Goal: Transaction & Acquisition: Purchase product/service

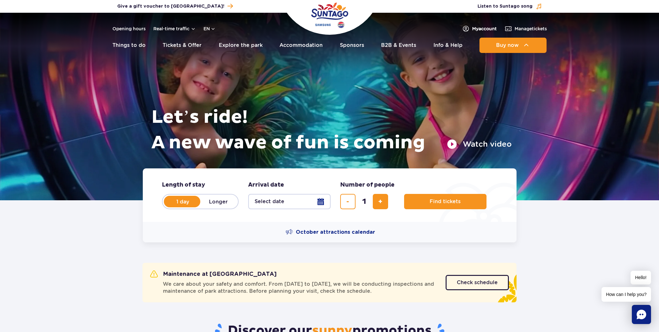
click at [486, 29] on span "My account" at bounding box center [484, 29] width 25 height 6
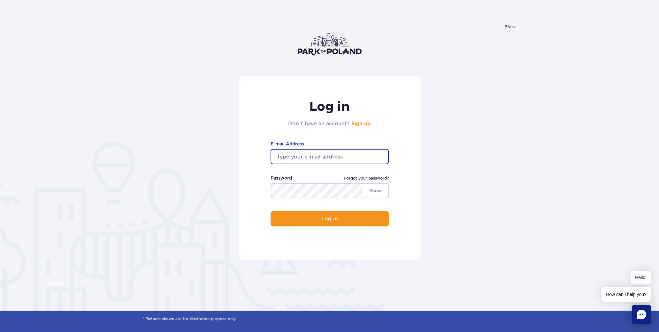
type input "bogdanpol@gmail.com"
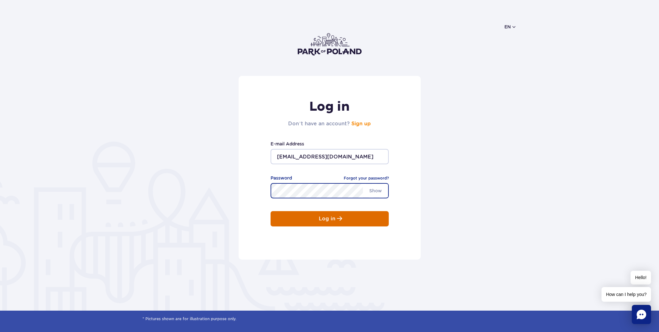
click at [342, 223] on button "Log in" at bounding box center [329, 218] width 118 height 15
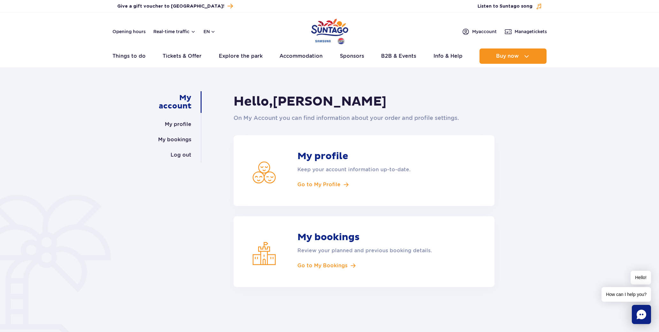
click at [551, 138] on div "My account My profile My bookings Log out Hello, Bogdan Polak On My Account you…" at bounding box center [329, 212] width 659 height 280
click at [211, 31] on button "en" at bounding box center [209, 31] width 12 height 6
click at [217, 48] on span "PL" at bounding box center [219, 47] width 6 height 6
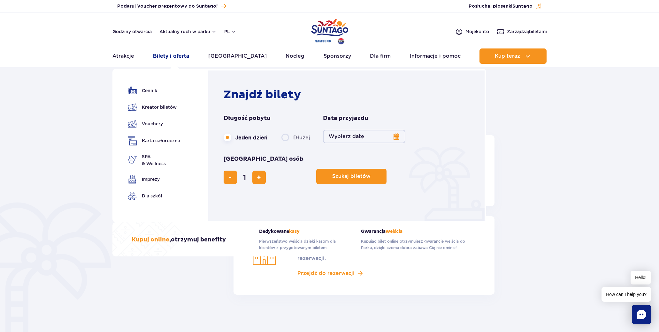
click at [167, 55] on link "Bilety i oferta" at bounding box center [171, 56] width 36 height 15
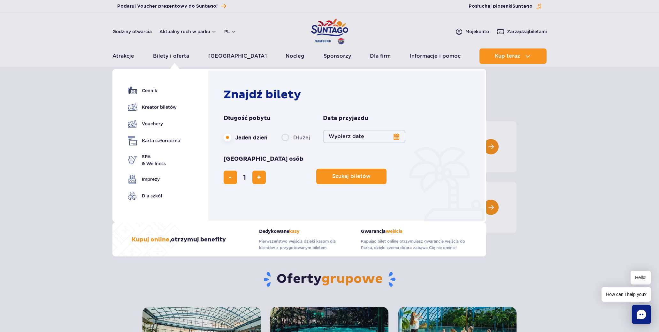
click at [360, 138] on button "Wybierz datę" at bounding box center [364, 136] width 82 height 13
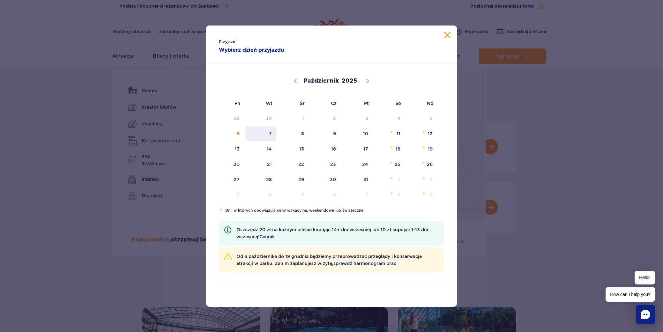
click at [270, 135] on span "7" at bounding box center [261, 133] width 32 height 15
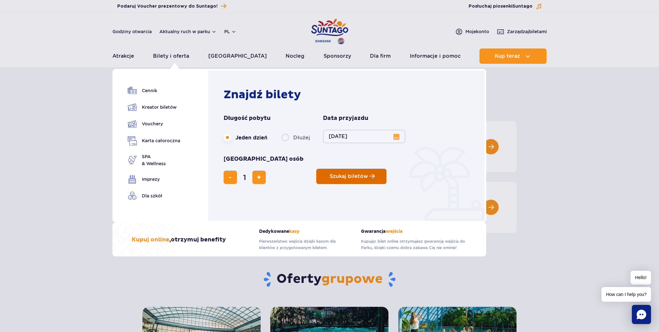
click at [329, 174] on span "Szukaj biletów" at bounding box center [348, 177] width 38 height 6
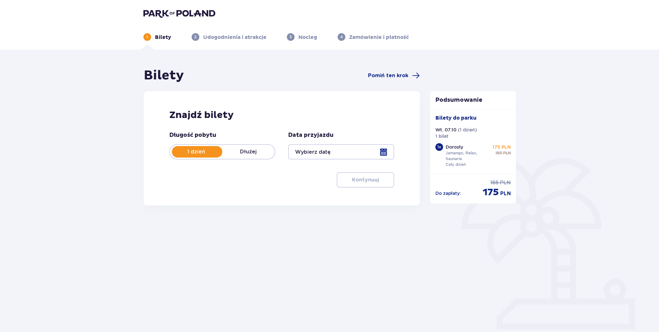
type input "[DATE]"
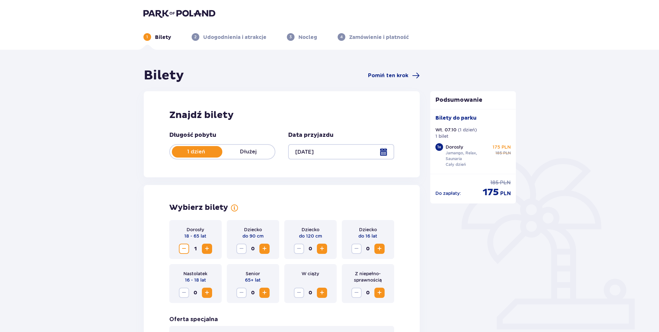
click at [207, 247] on span "Zwiększ" at bounding box center [207, 249] width 8 height 8
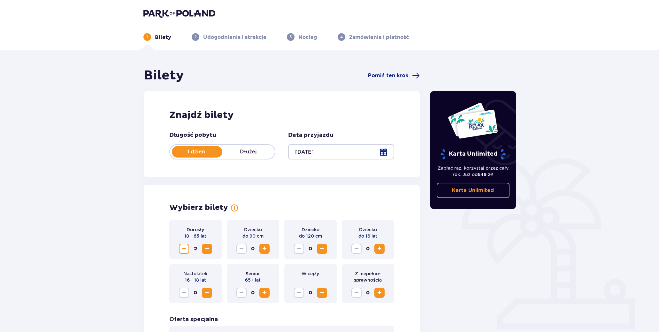
click at [184, 252] on span "Zmniejsz" at bounding box center [184, 249] width 8 height 8
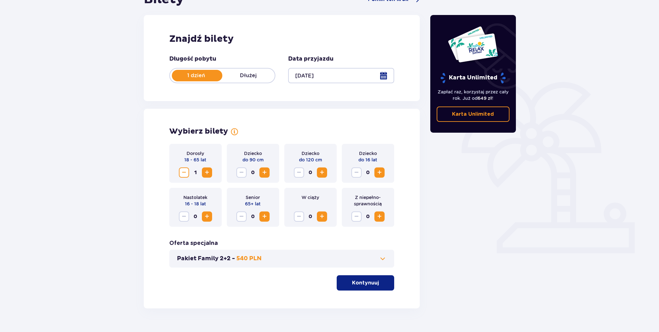
scroll to position [91, 0]
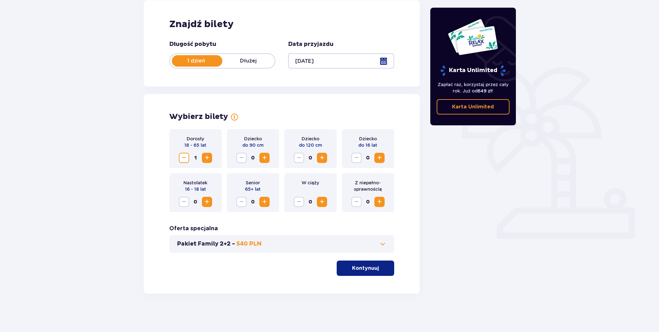
click at [355, 269] on p "Kontynuuj" at bounding box center [365, 268] width 27 height 7
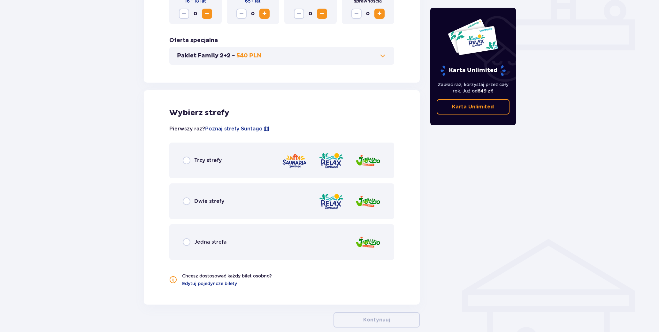
scroll to position [313, 0]
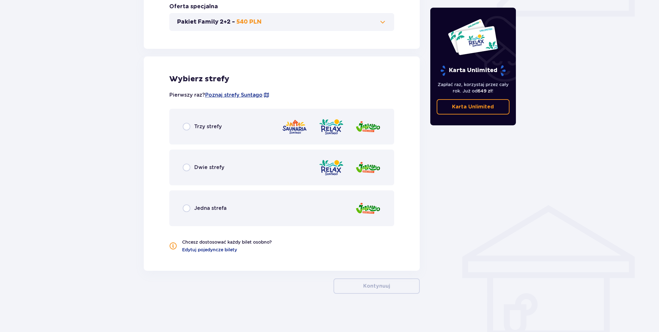
click at [185, 128] on input "radio" at bounding box center [187, 127] width 8 height 8
radio input "true"
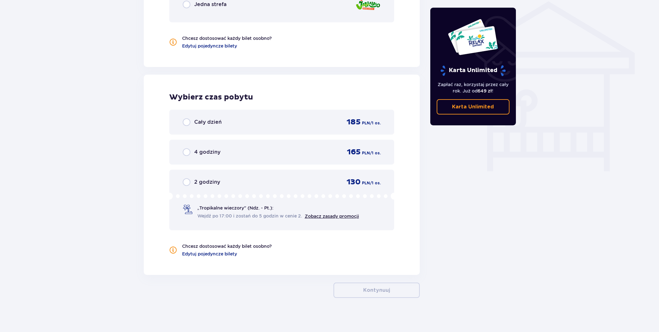
scroll to position [521, 0]
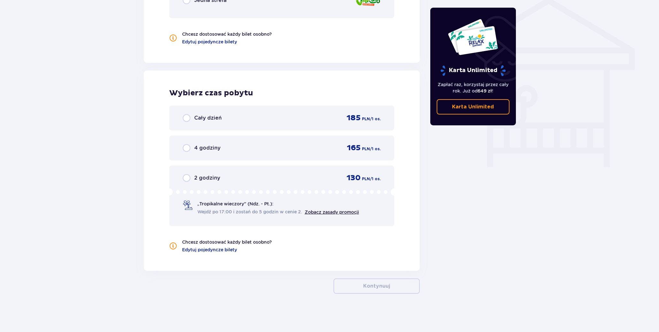
click at [184, 117] on input "radio" at bounding box center [187, 118] width 8 height 8
radio input "true"
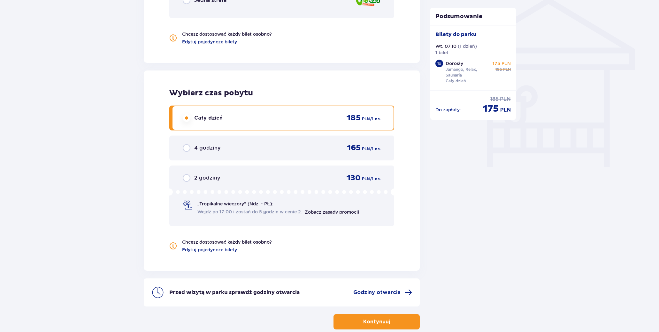
click at [385, 322] on button "Kontynuuj" at bounding box center [376, 321] width 86 height 15
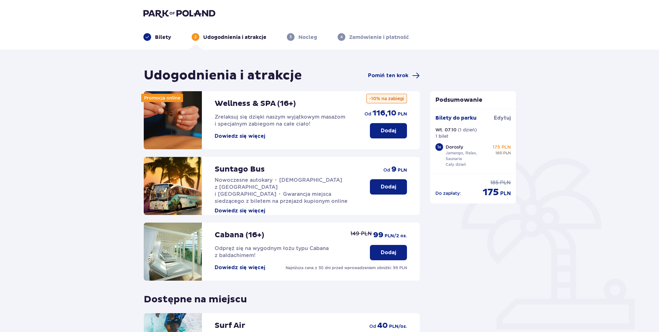
click at [394, 186] on p "Dodaj" at bounding box center [388, 187] width 15 height 7
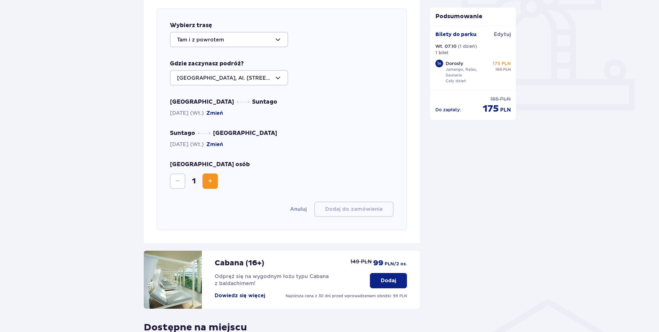
scroll to position [220, 0]
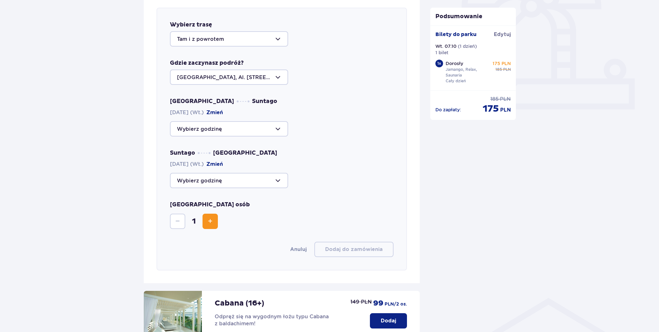
click at [241, 44] on div at bounding box center [229, 38] width 118 height 15
click at [195, 73] on p "Do parku" at bounding box center [189, 71] width 24 height 7
type input "Do parku"
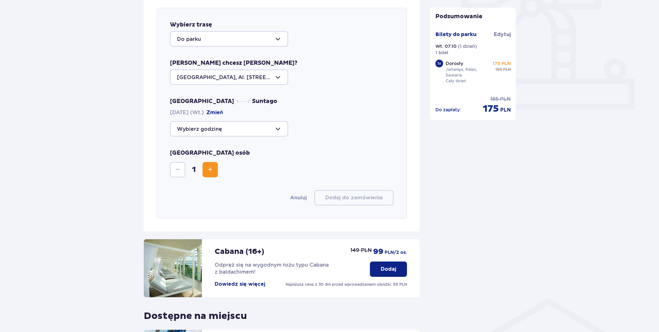
click at [233, 78] on div at bounding box center [229, 77] width 118 height 15
click at [231, 130] on div at bounding box center [229, 128] width 118 height 15
click at [216, 174] on p "Zostało 21 miejsc" at bounding box center [218, 175] width 45 height 7
type input "10:00"
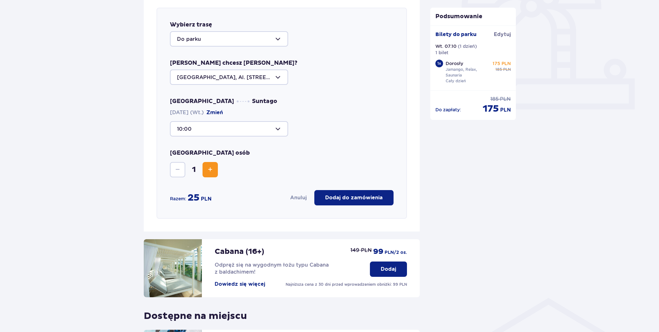
click at [344, 200] on p "Dodaj do zamówienia" at bounding box center [353, 197] width 57 height 7
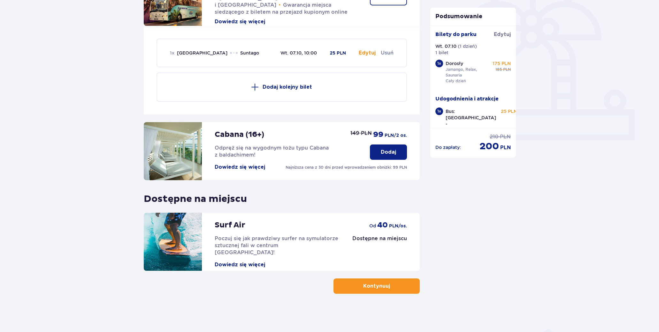
scroll to position [189, 0]
click at [386, 290] on button "Kontynuuj" at bounding box center [376, 286] width 86 height 15
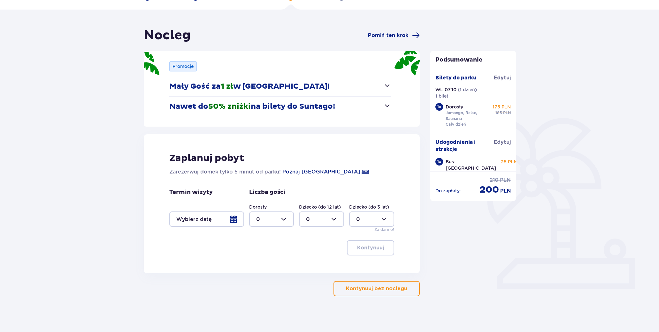
scroll to position [43, 0]
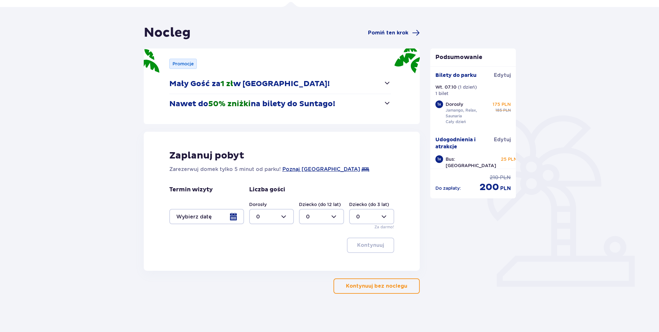
click at [381, 283] on p "Kontynuuj bez noclegu" at bounding box center [376, 286] width 61 height 7
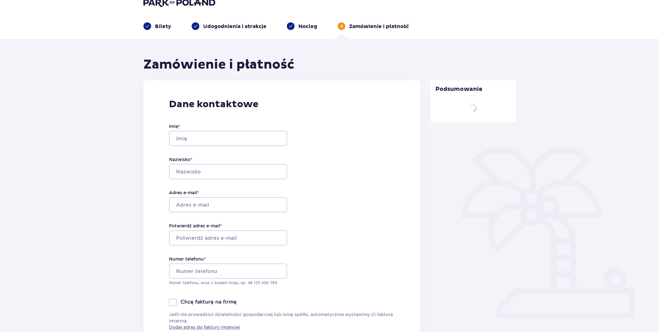
type input "Bogdan"
type input "Polak"
type input "bogdanpol@gmail.com"
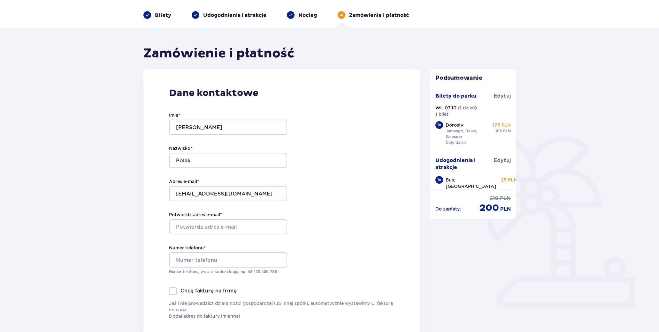
scroll to position [56, 0]
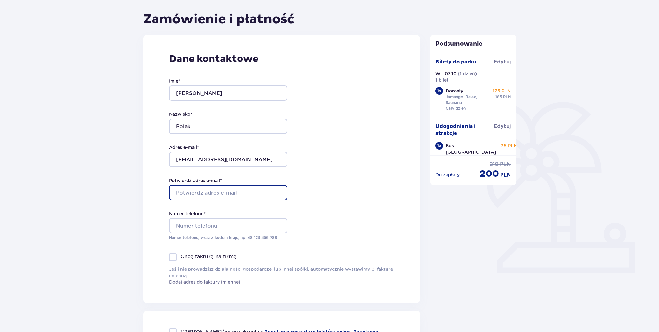
click at [222, 192] on input "Potwierdź adres e-mail *" at bounding box center [228, 192] width 118 height 15
type input "bogdanpol@gmail.com"
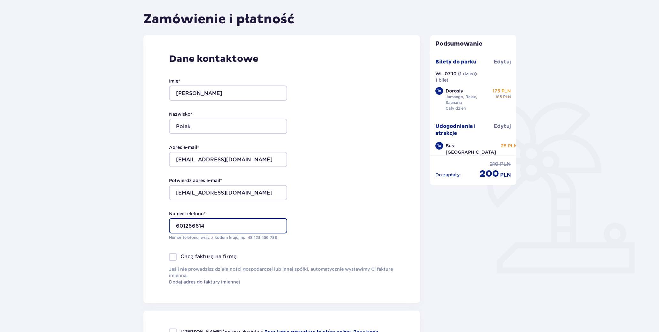
type input "601266614"
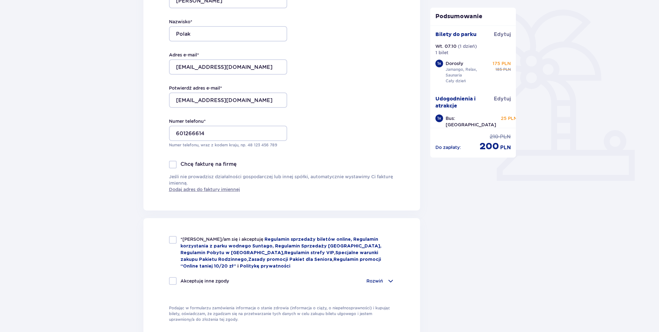
scroll to position [153, 0]
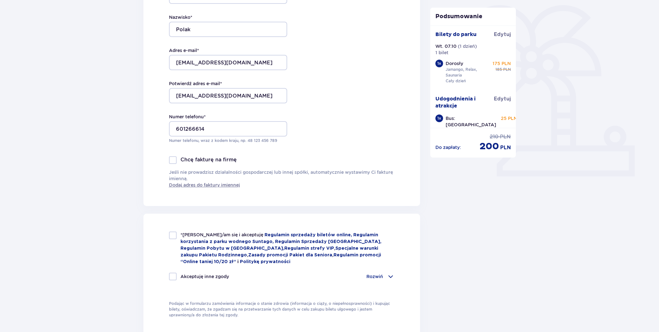
click at [176, 235] on div at bounding box center [173, 236] width 8 height 8
checkbox input "true"
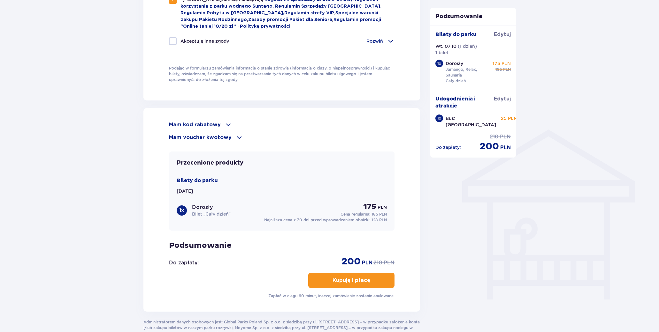
scroll to position [409, 0]
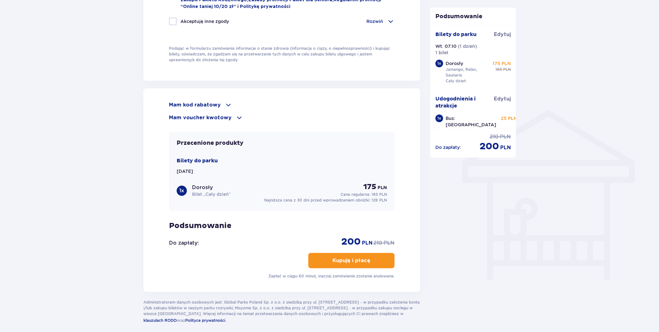
click at [368, 263] on span "button" at bounding box center [371, 261] width 8 height 8
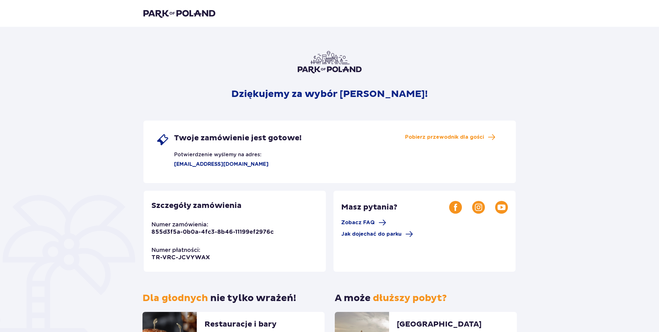
click at [174, 13] on img at bounding box center [179, 13] width 72 height 9
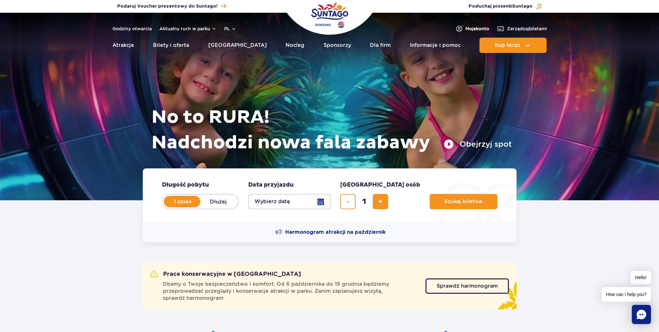
click at [472, 29] on span "Moje konto" at bounding box center [477, 29] width 24 height 6
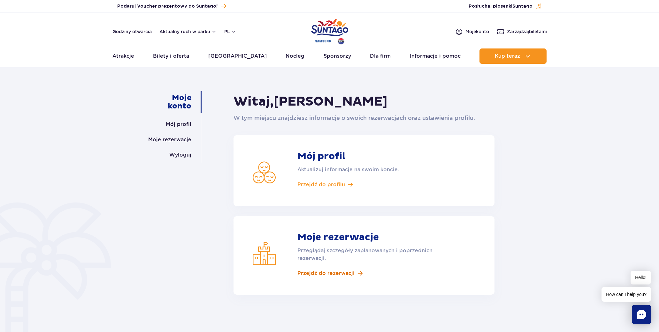
click at [339, 275] on span "Przejdź do rezerwacji" at bounding box center [325, 273] width 57 height 7
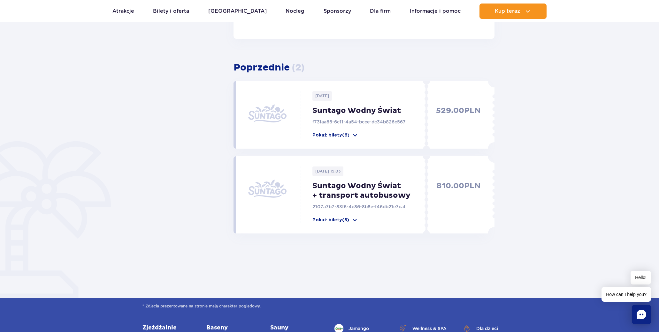
scroll to position [51, 0]
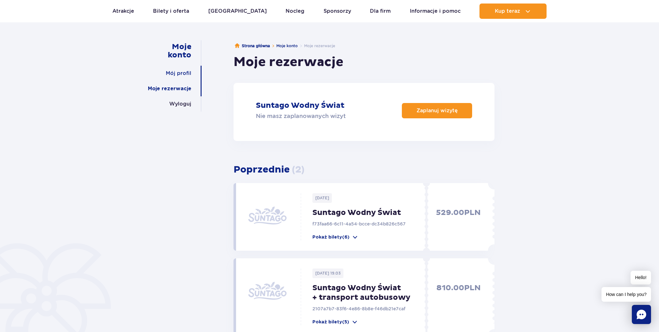
click at [185, 75] on link "Mój profil" at bounding box center [179, 73] width 26 height 15
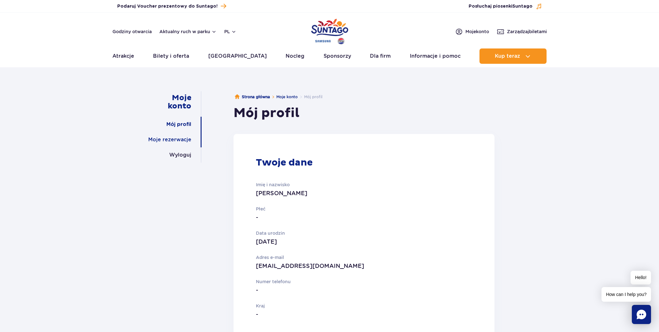
click at [179, 140] on link "Moje rezerwacje" at bounding box center [169, 139] width 43 height 15
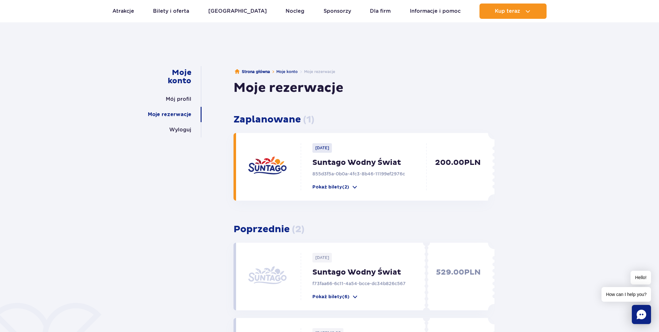
scroll to position [10, 0]
